Goal: Task Accomplishment & Management: Manage account settings

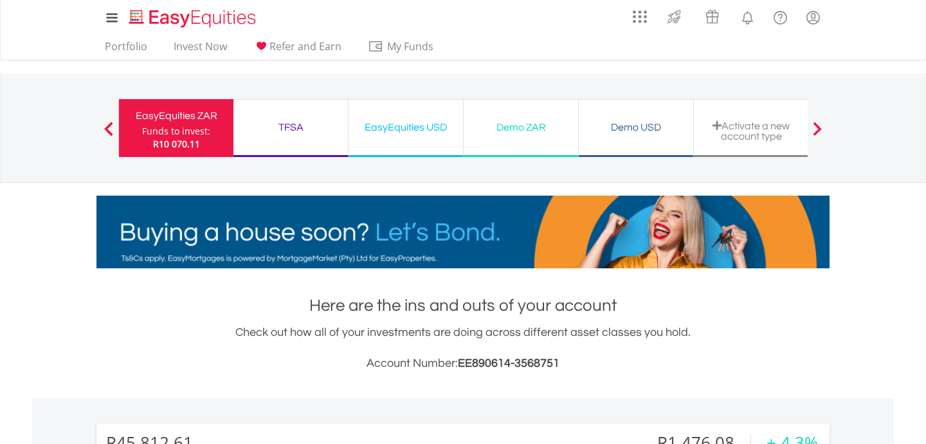
scroll to position [124, 244]
click at [154, 146] on span "R10 070.11" at bounding box center [176, 144] width 47 height 12
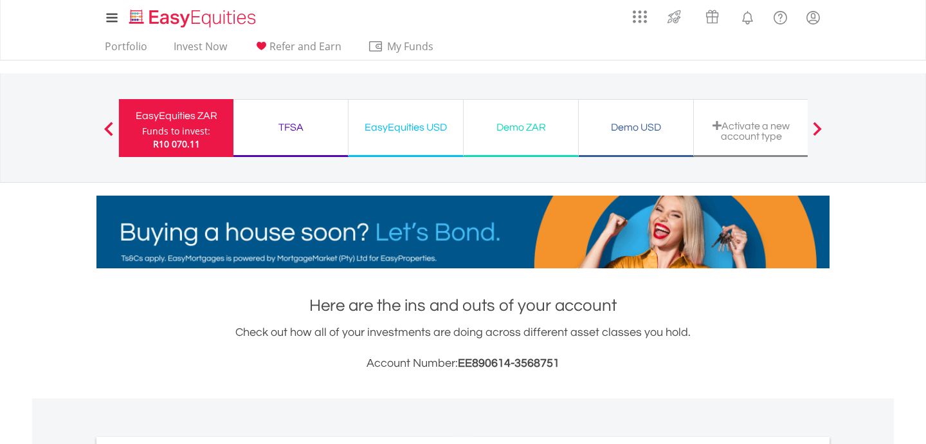
click at [154, 135] on div "Funds to invest:" at bounding box center [176, 131] width 68 height 13
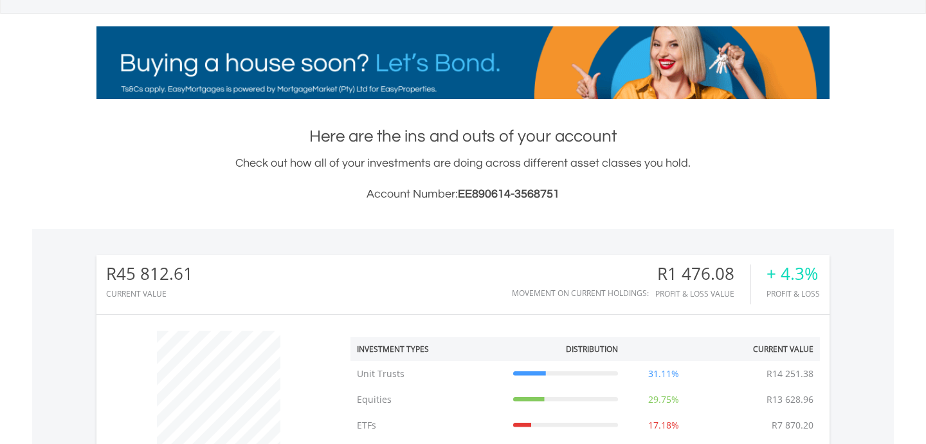
scroll to position [173, 0]
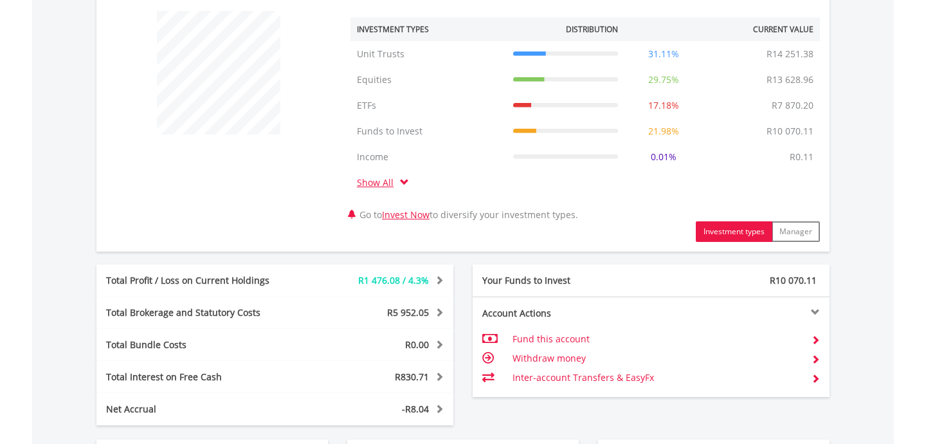
scroll to position [564, 0]
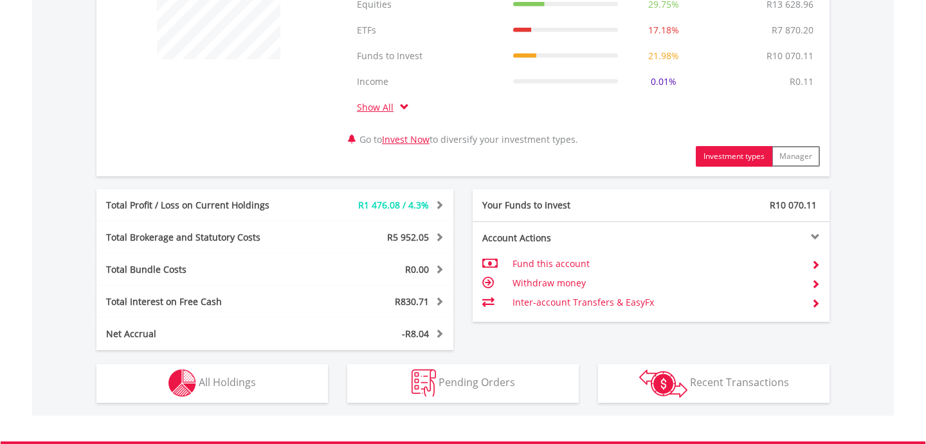
click at [554, 282] on td "Withdraw money" at bounding box center [657, 282] width 289 height 19
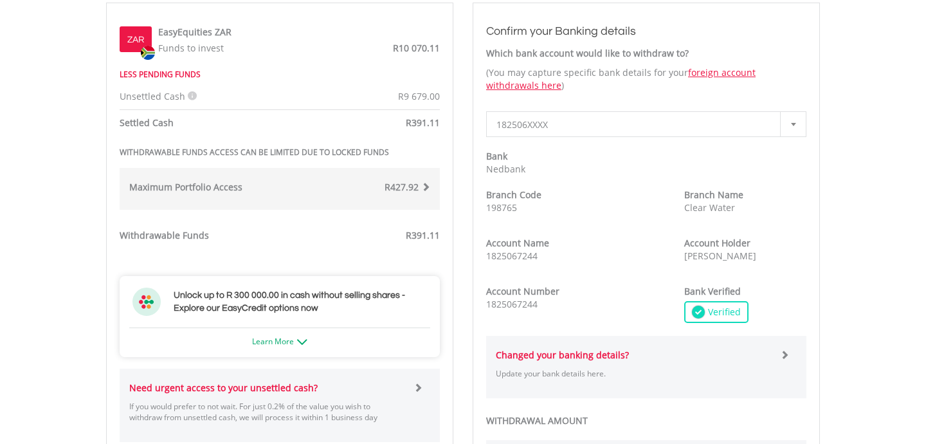
scroll to position [433, 0]
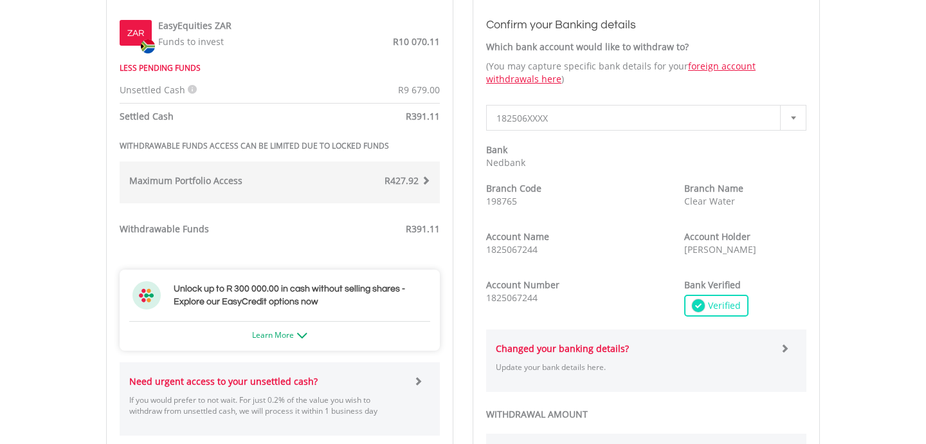
click at [188, 94] on div "Unsettled Cash" at bounding box center [195, 90] width 170 height 13
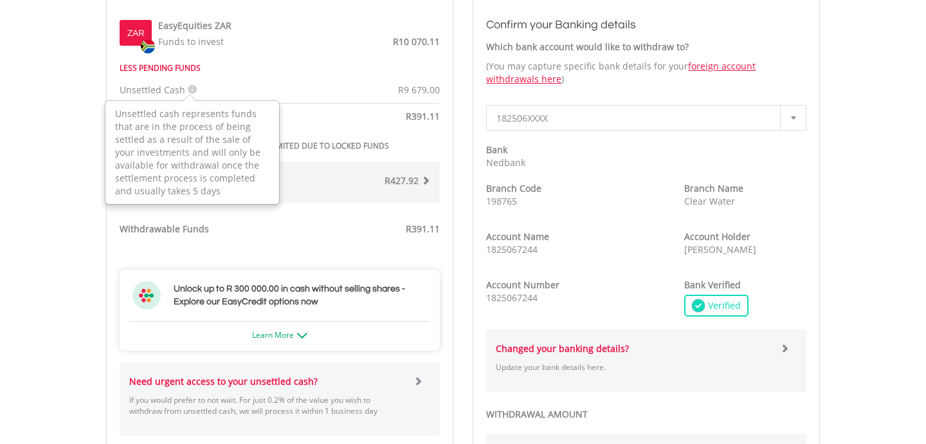
click at [188, 85] on icon at bounding box center [192, 89] width 9 height 9
click at [188, 86] on icon at bounding box center [192, 89] width 9 height 9
click at [263, 78] on div "Unsettled Cash Unsettled cash represents funds that are in the process of being…" at bounding box center [280, 76] width 340 height 42
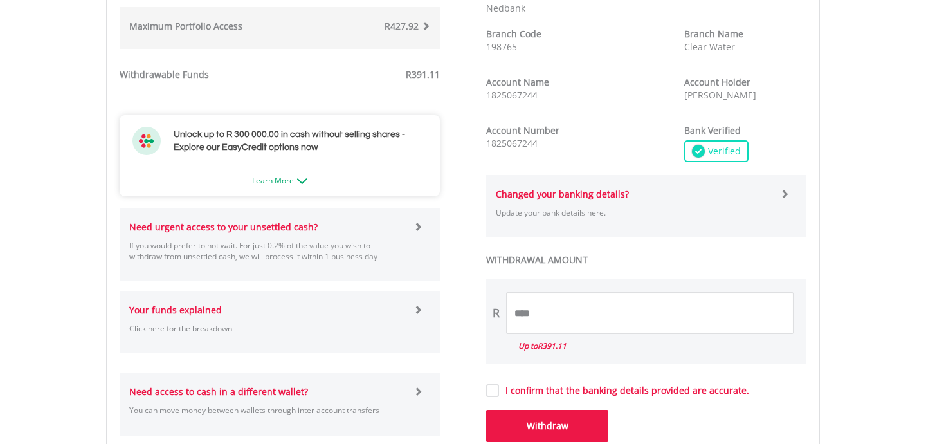
scroll to position [0, 0]
